Goal: Task Accomplishment & Management: Manage account settings

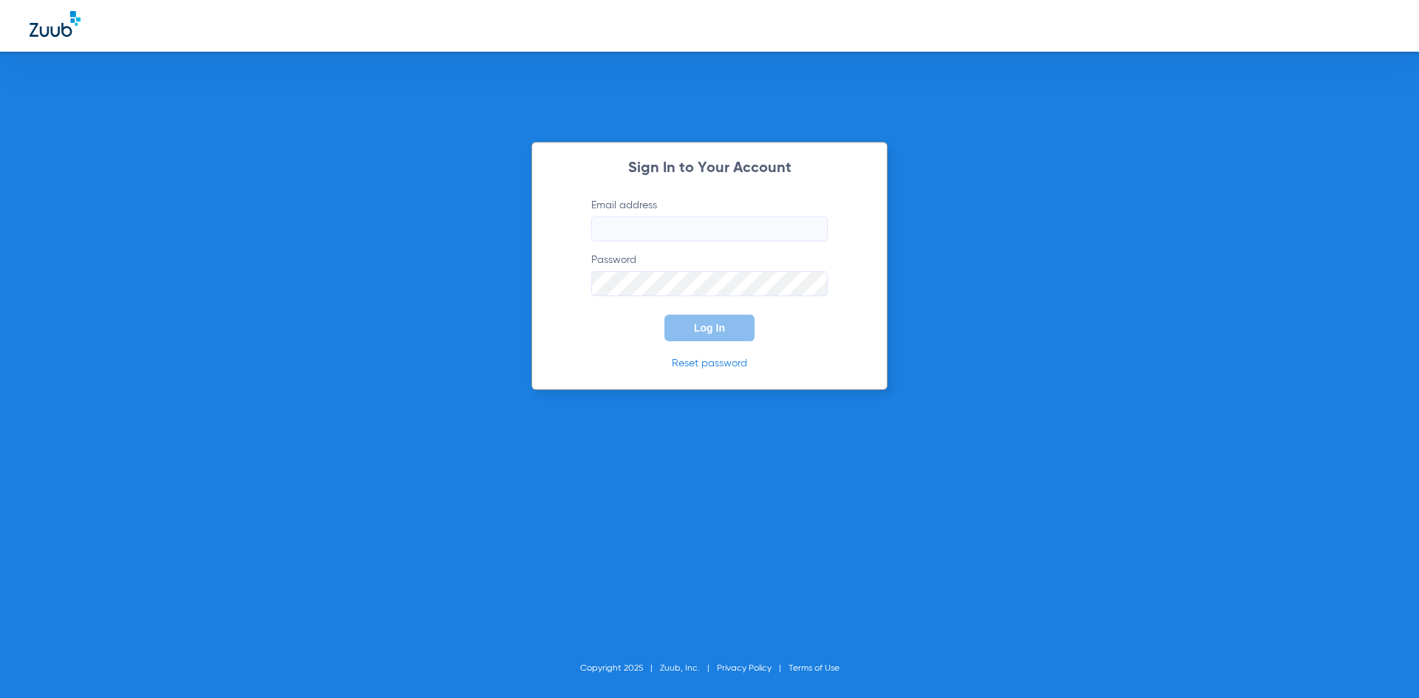
click at [634, 236] on input "Email address" at bounding box center [709, 228] width 236 height 25
click at [774, 233] on input "stephaniemartinez68" at bounding box center [709, 228] width 236 height 25
type input "[EMAIL_ADDRESS][DOMAIN_NAME]"
drag, startPoint x: 726, startPoint y: 334, endPoint x: 1176, endPoint y: 238, distance: 460.1
click at [726, 333] on button "Log In" at bounding box center [709, 328] width 90 height 27
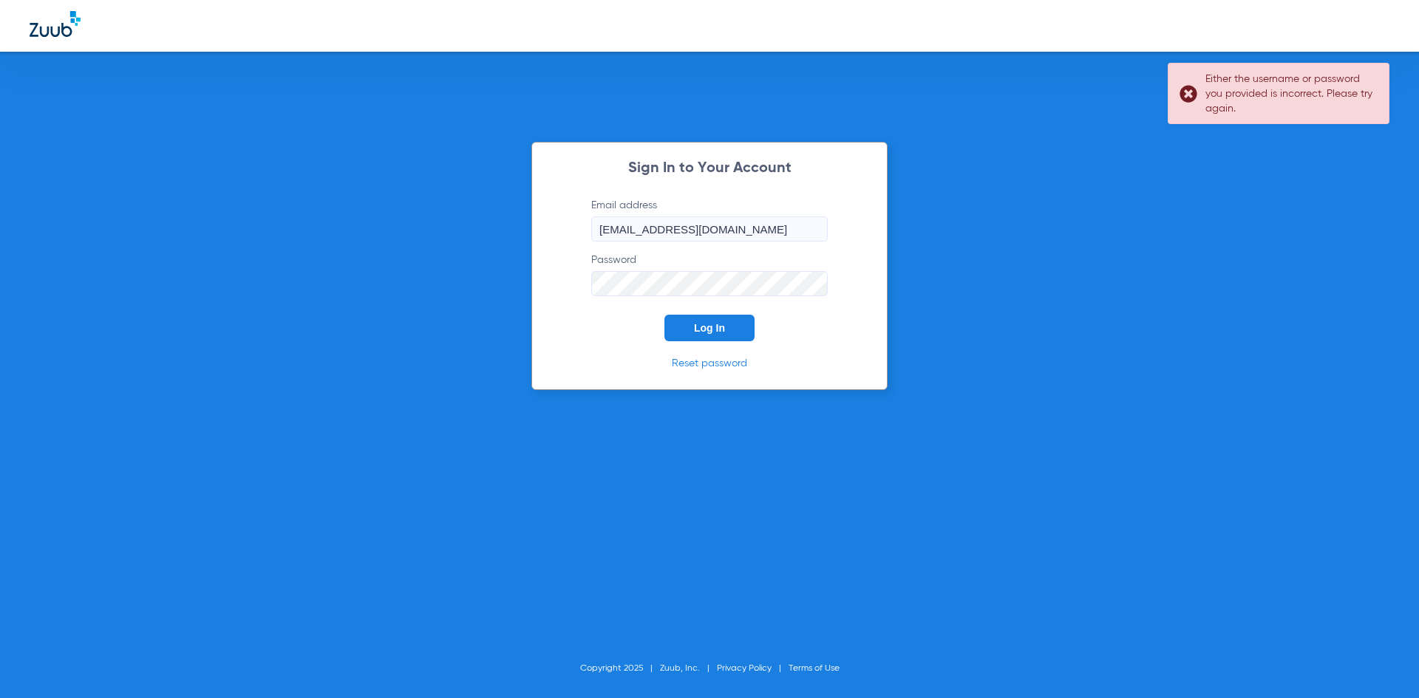
click at [492, 305] on div "Sign In to Your Account Email address [EMAIL_ADDRESS][DOMAIN_NAME] Password Log…" at bounding box center [709, 349] width 1419 height 698
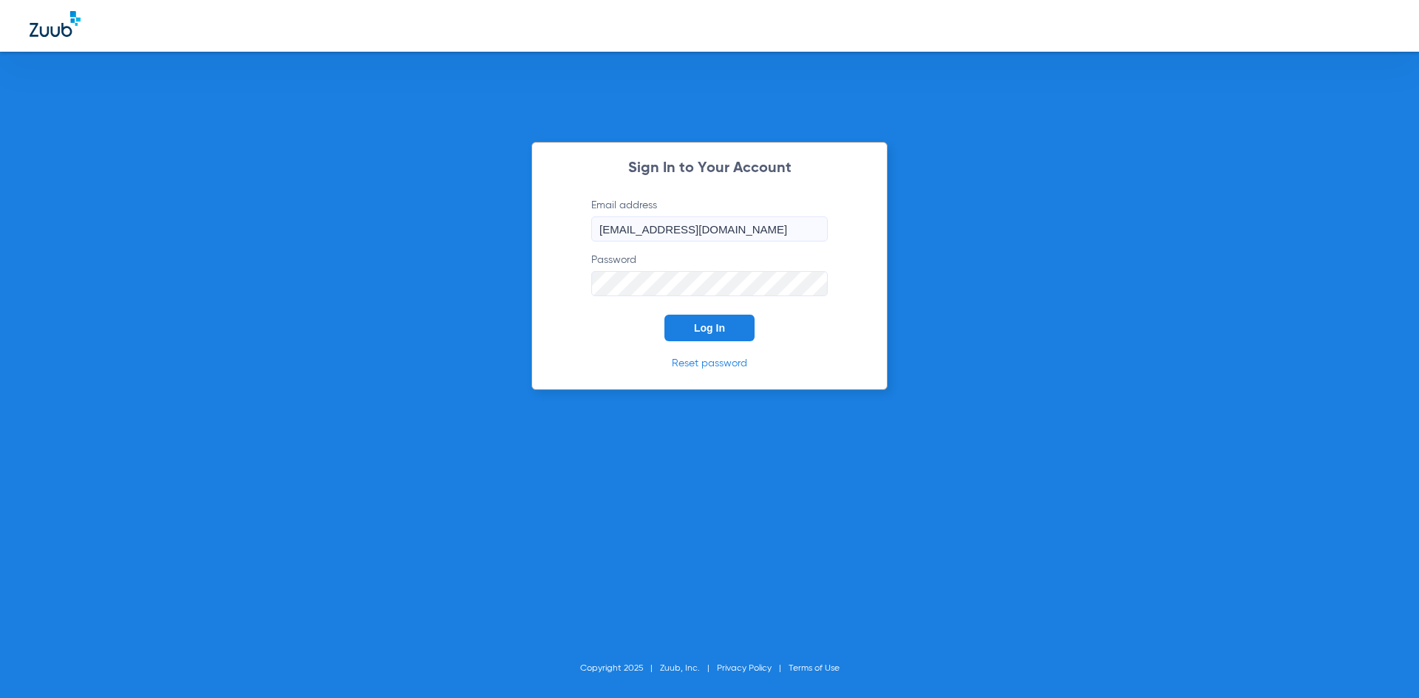
click at [664, 315] on button "Log In" at bounding box center [709, 328] width 90 height 27
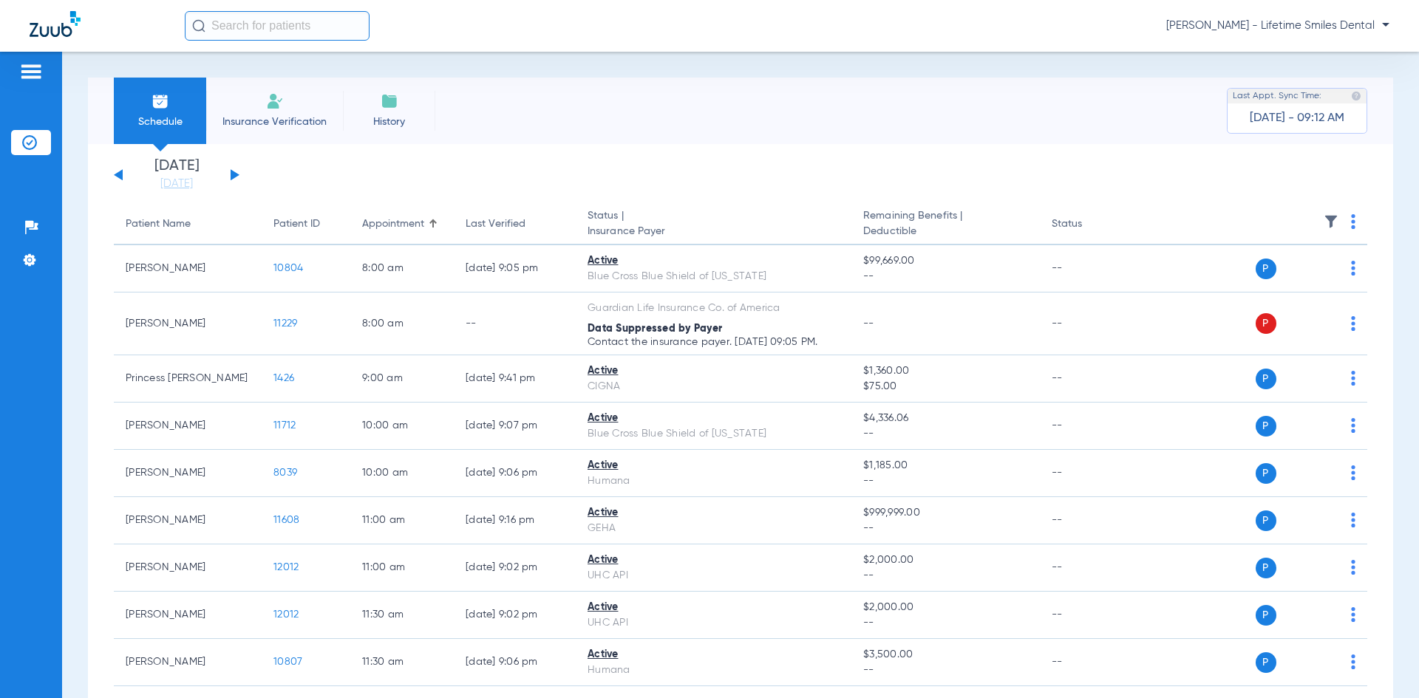
click at [222, 181] on div "[DATE] [DATE] [DATE] [DATE] [DATE] [DATE] [DATE] [DATE] [DATE] [DATE] [DATE] [D…" at bounding box center [177, 175] width 126 height 33
click at [230, 181] on div "[DATE] [DATE] [DATE] [DATE] [DATE] [DATE] [DATE] [DATE] [DATE] [DATE] [DATE] [D…" at bounding box center [177, 175] width 126 height 33
click at [235, 177] on button at bounding box center [235, 174] width 9 height 11
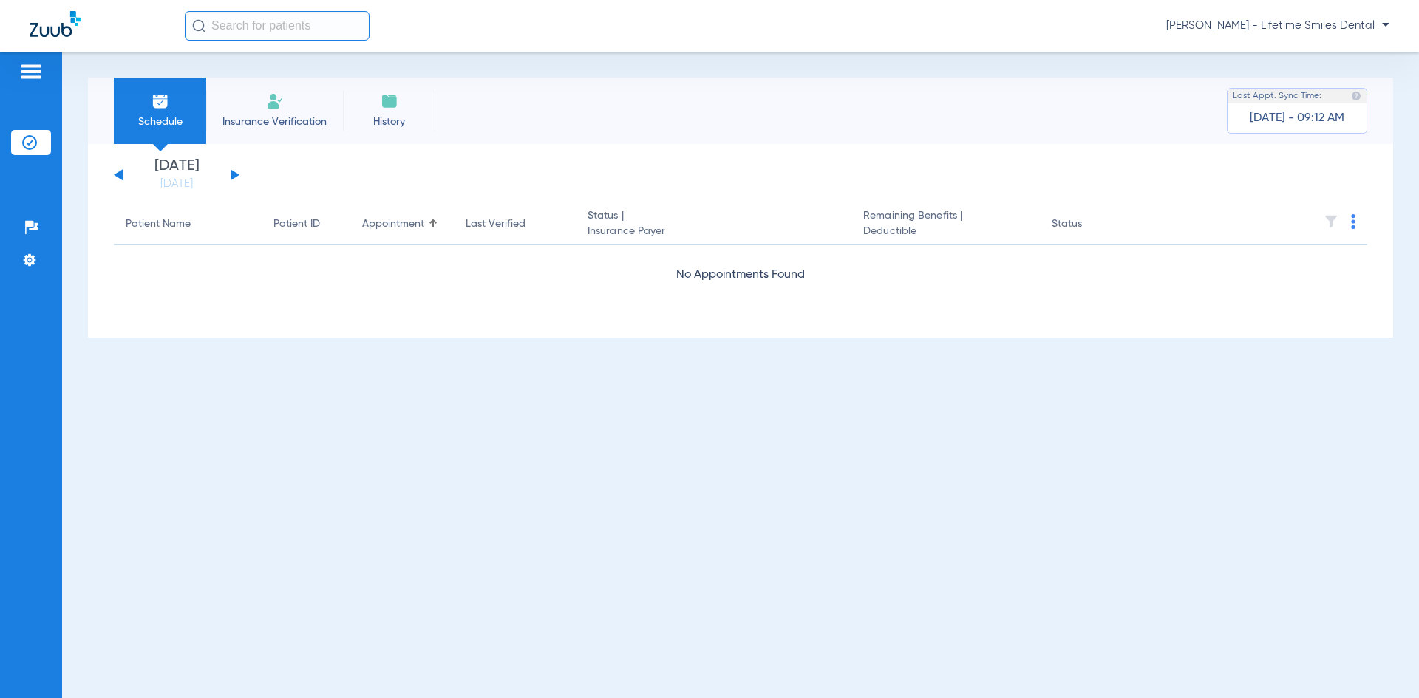
click at [235, 177] on button at bounding box center [235, 174] width 9 height 11
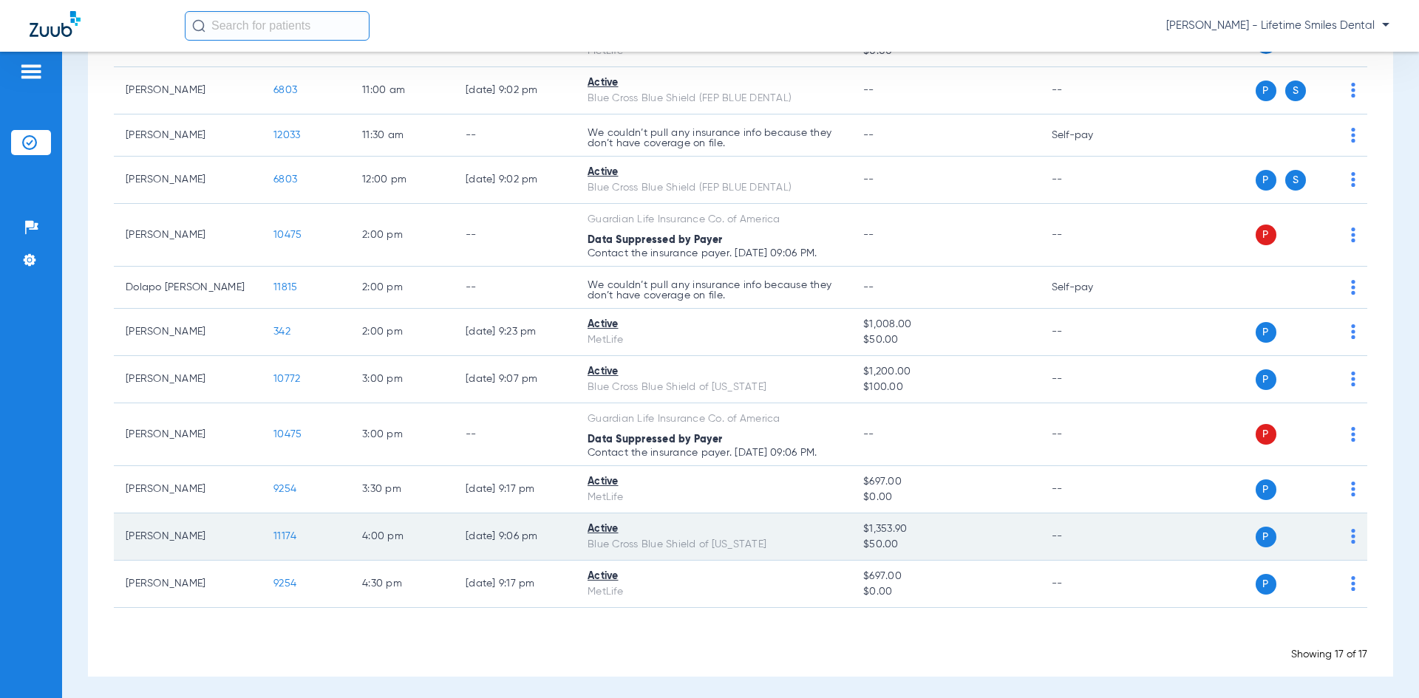
scroll to position [533, 0]
